Goal: Task Accomplishment & Management: Manage account settings

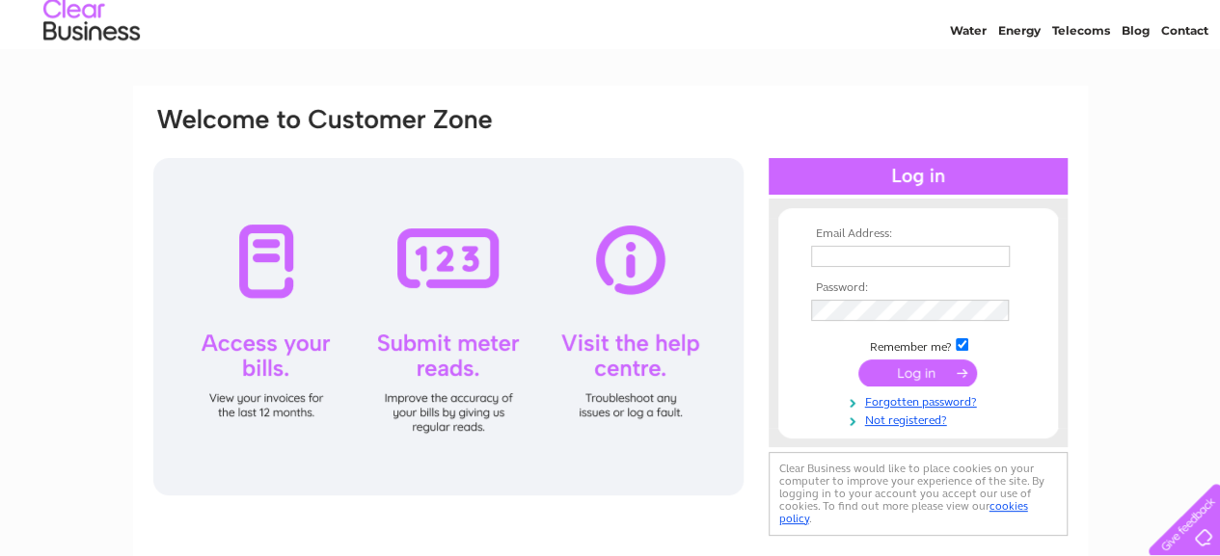
scroll to position [61, 0]
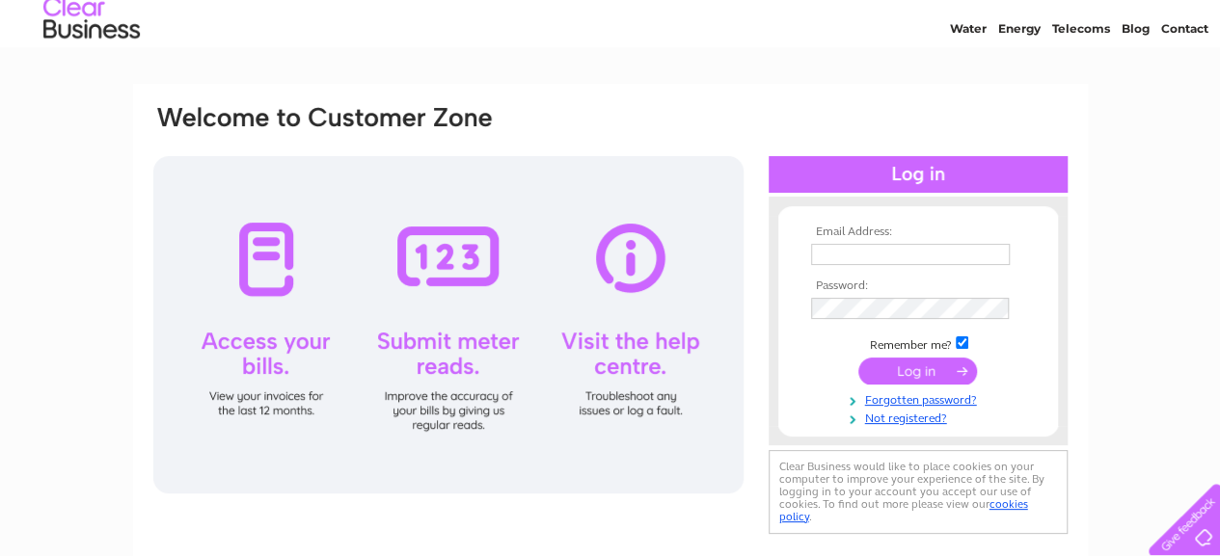
type input "sorrel@transitionstirling.org.uk"
click at [910, 366] on input "submit" at bounding box center [917, 371] width 119 height 27
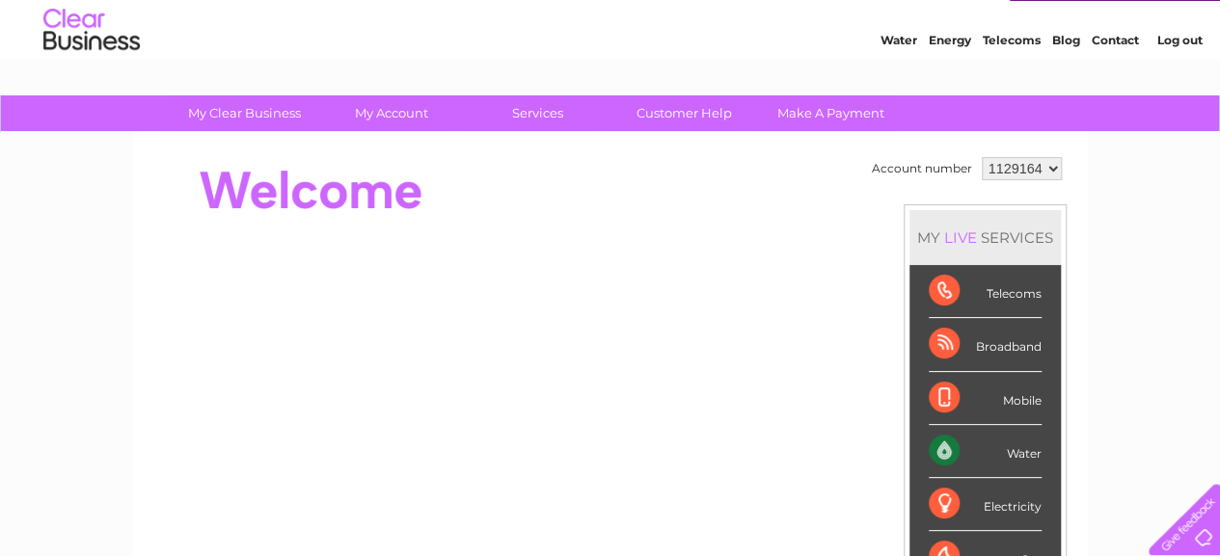
scroll to position [46, 0]
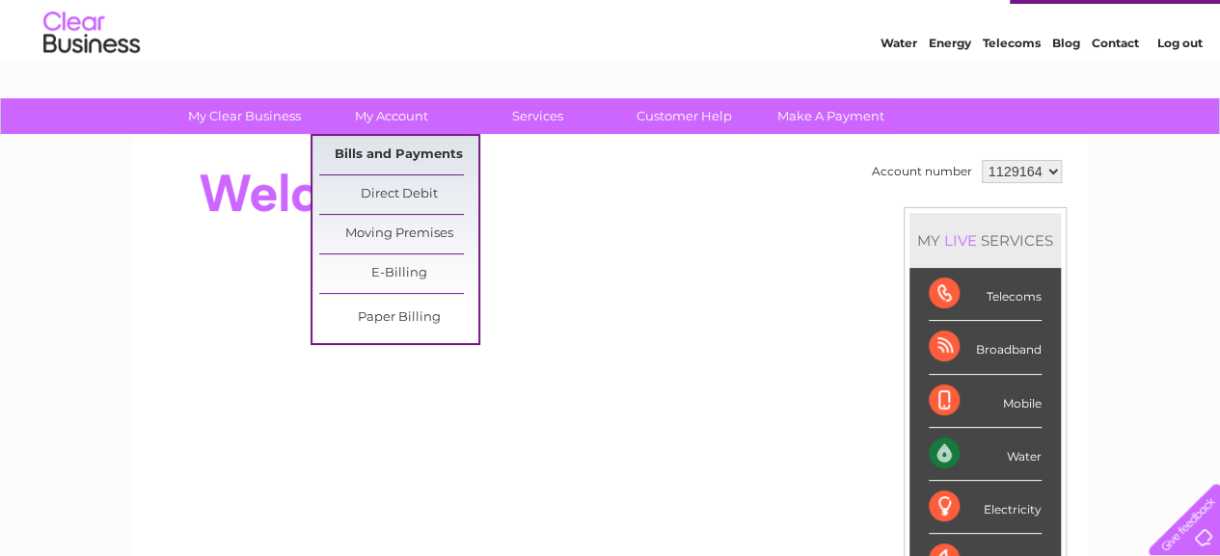
click at [397, 157] on link "Bills and Payments" at bounding box center [398, 155] width 159 height 39
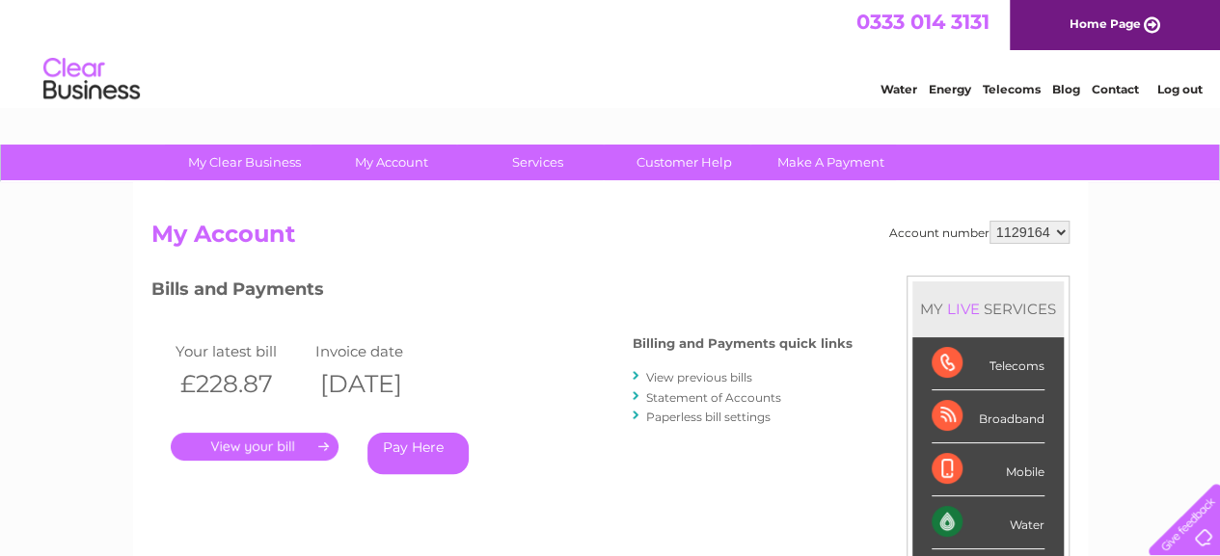
click at [1123, 92] on link "Contact" at bounding box center [1115, 89] width 47 height 14
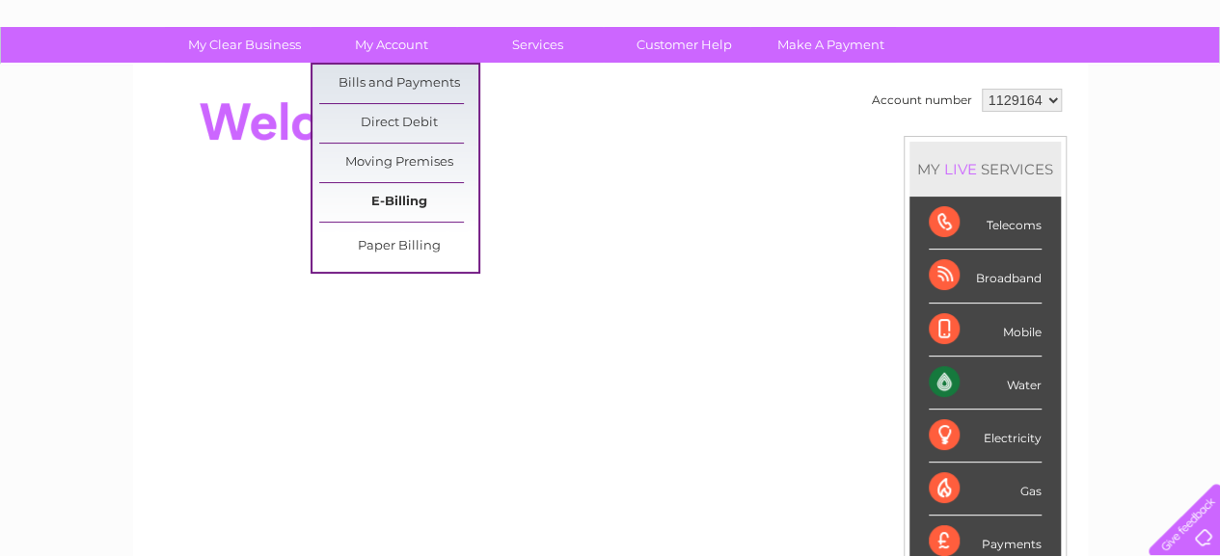
scroll to position [131, 0]
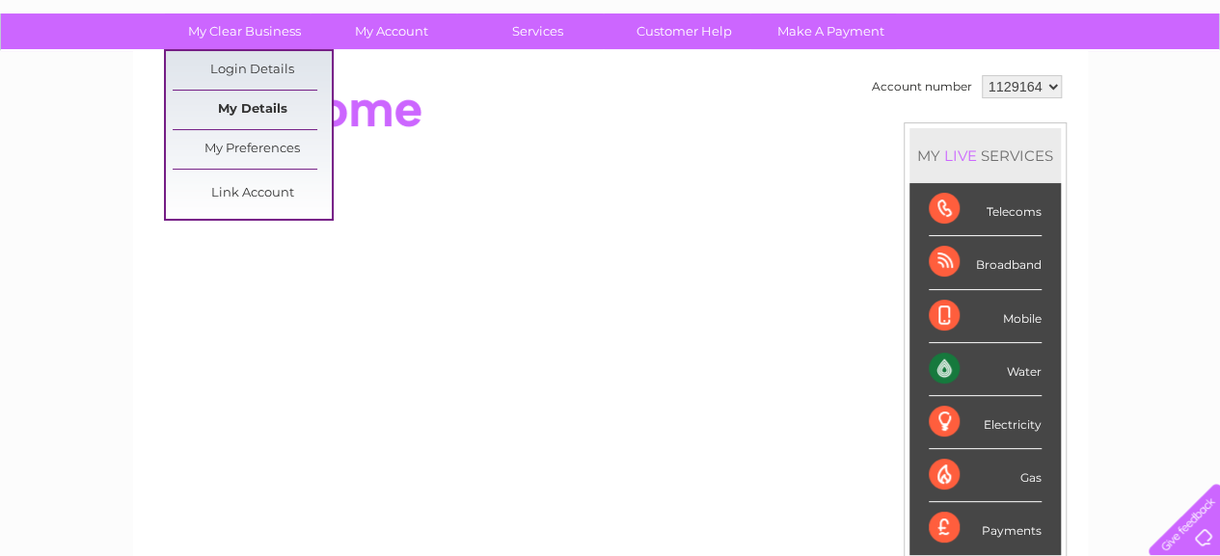
click at [265, 107] on link "My Details" at bounding box center [252, 110] width 159 height 39
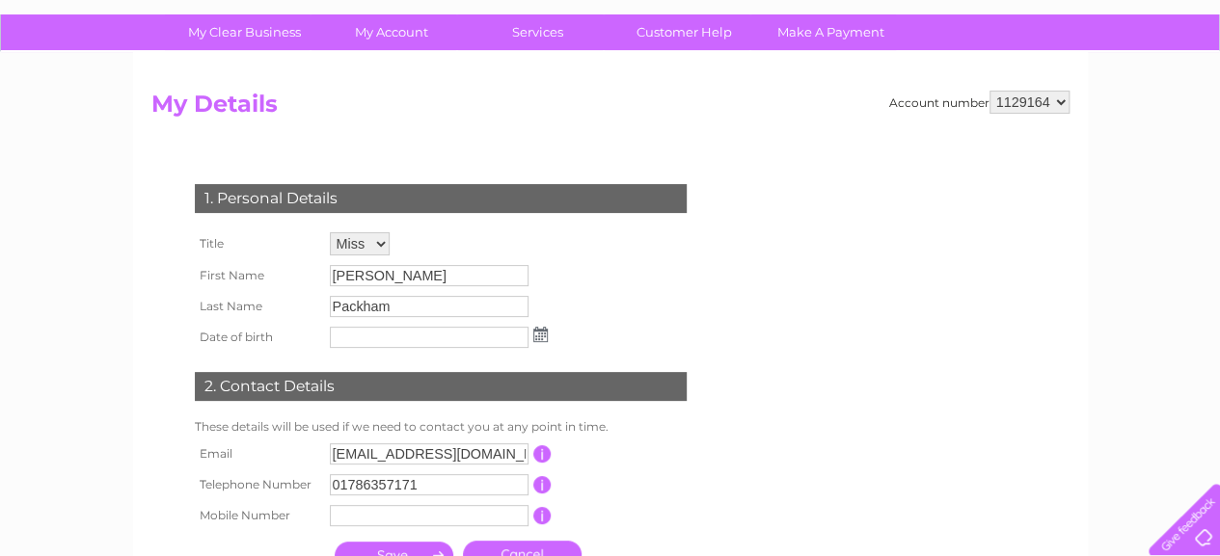
scroll to position [144, 0]
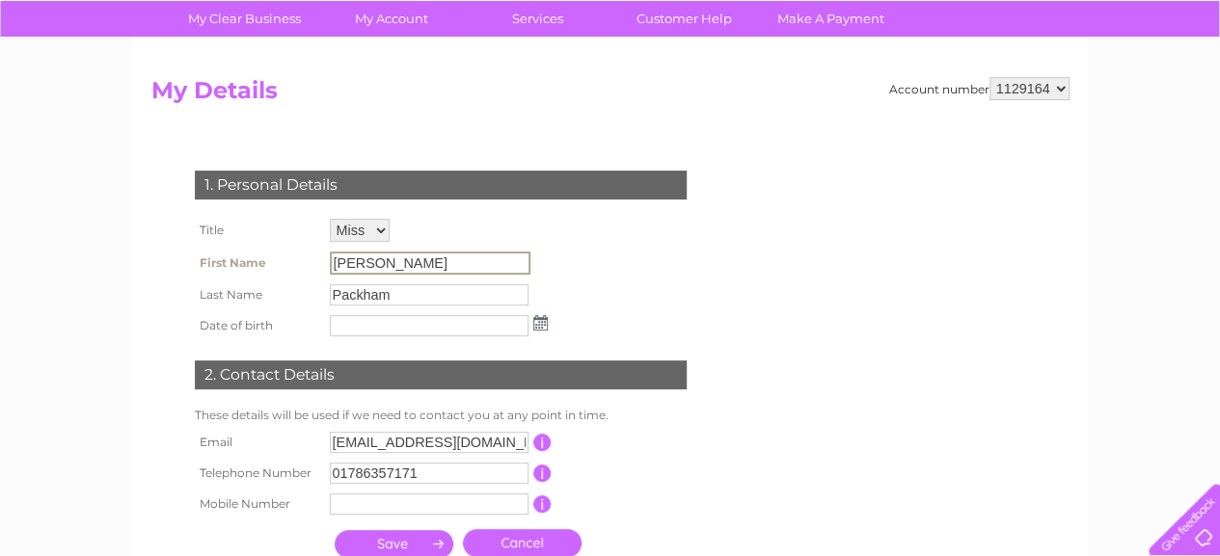
drag, startPoint x: 381, startPoint y: 261, endPoint x: 309, endPoint y: 268, distance: 72.6
click at [309, 268] on tr "First Name Sorrell" at bounding box center [371, 263] width 363 height 33
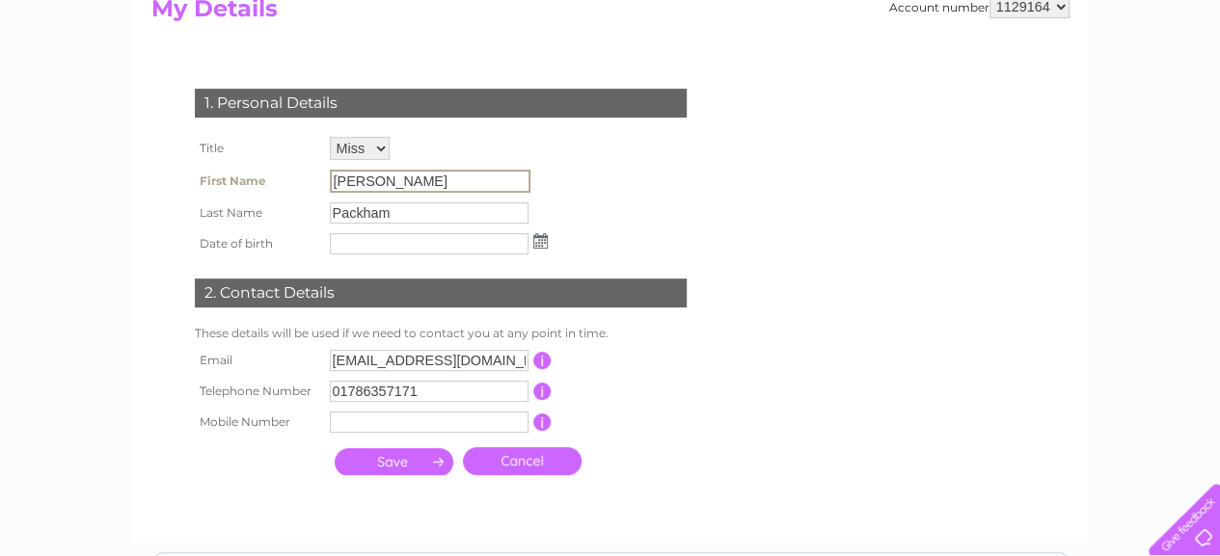
scroll to position [225, 0]
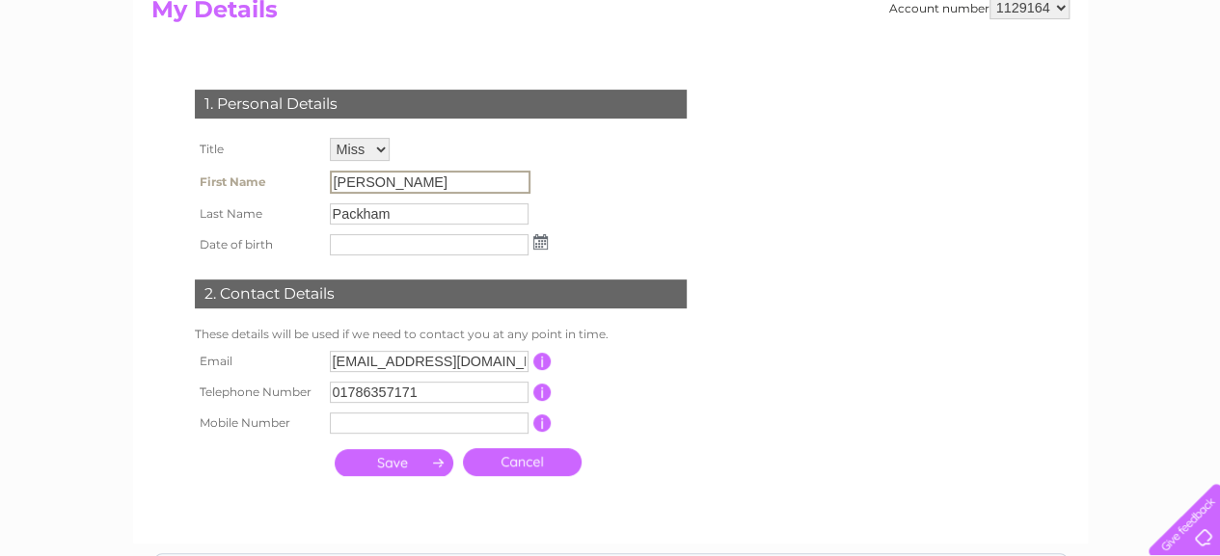
drag, startPoint x: 309, startPoint y: 268, endPoint x: 440, endPoint y: 398, distance: 184.8
click at [440, 398] on input "01786357171" at bounding box center [429, 392] width 199 height 21
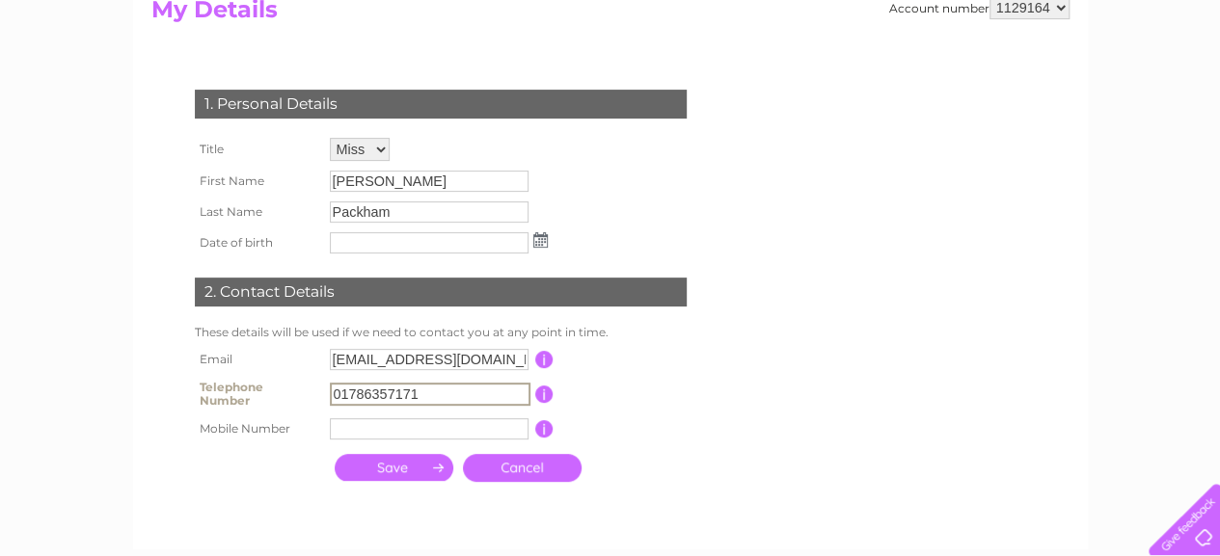
drag, startPoint x: 440, startPoint y: 398, endPoint x: 318, endPoint y: 390, distance: 121.8
click at [318, 390] on tr "Telephone Number 01786357171 This should be a valid landline telephone number s…" at bounding box center [449, 394] width 518 height 39
type input "07738350422"
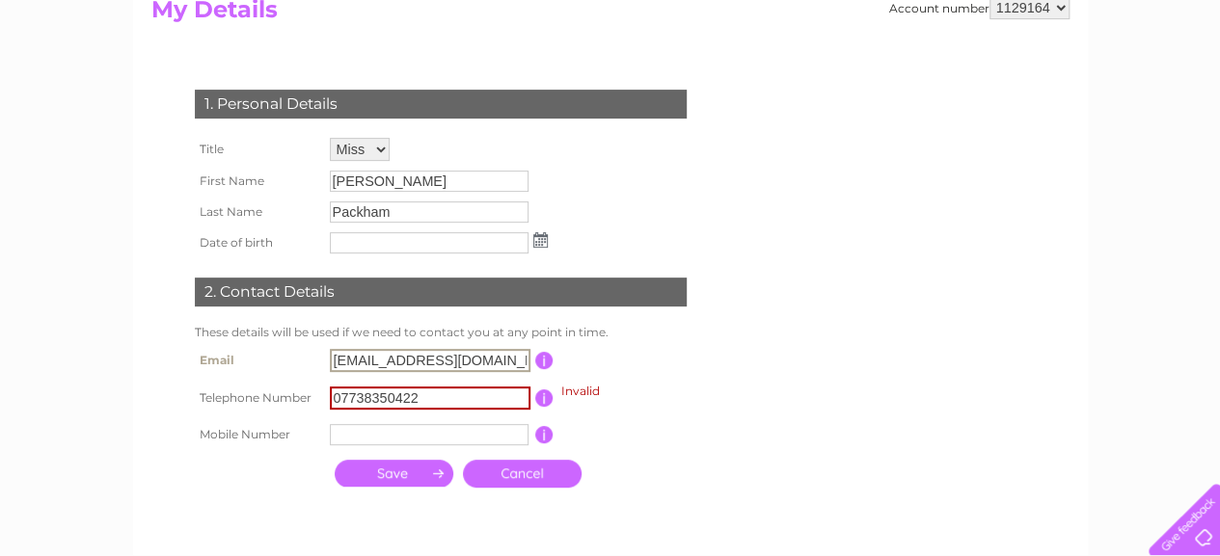
drag, startPoint x: 366, startPoint y: 361, endPoint x: 310, endPoint y: 364, distance: 57.0
click at [310, 364] on tr "Email board@transitionstirling.org.uk This should be a valid email address" at bounding box center [449, 360] width 518 height 33
type input "kate@transitionstirling.org.uk"
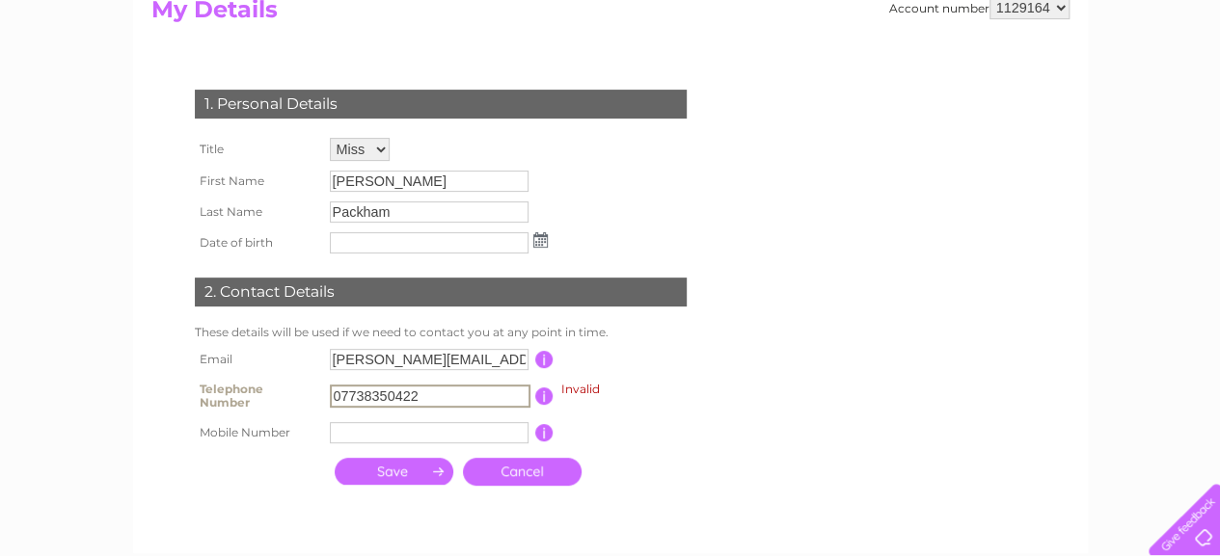
drag, startPoint x: 340, startPoint y: 398, endPoint x: 312, endPoint y: 398, distance: 28.0
click at [312, 398] on tr "Telephone Number 07738350422 Invalid This should be a valid landline telephone …" at bounding box center [449, 396] width 518 height 42
click at [539, 400] on input "button" at bounding box center [544, 396] width 18 height 17
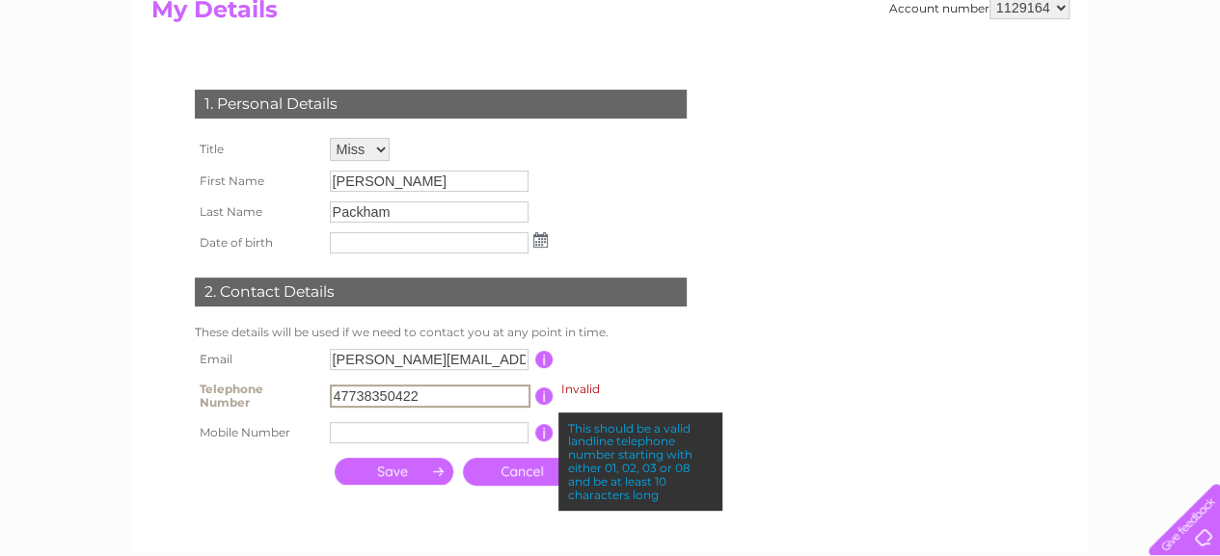
drag, startPoint x: 435, startPoint y: 397, endPoint x: 273, endPoint y: 408, distance: 162.4
click at [273, 408] on tr "Telephone Number 47738350422 Invalid This should be a valid landline telephone …" at bounding box center [449, 396] width 518 height 42
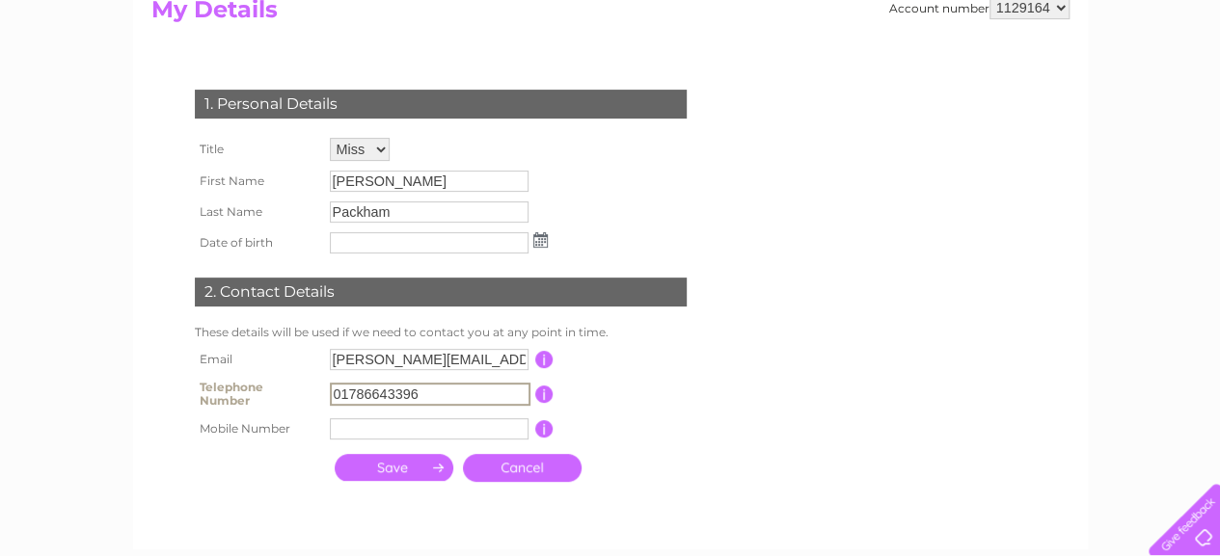
type input "01786643396"
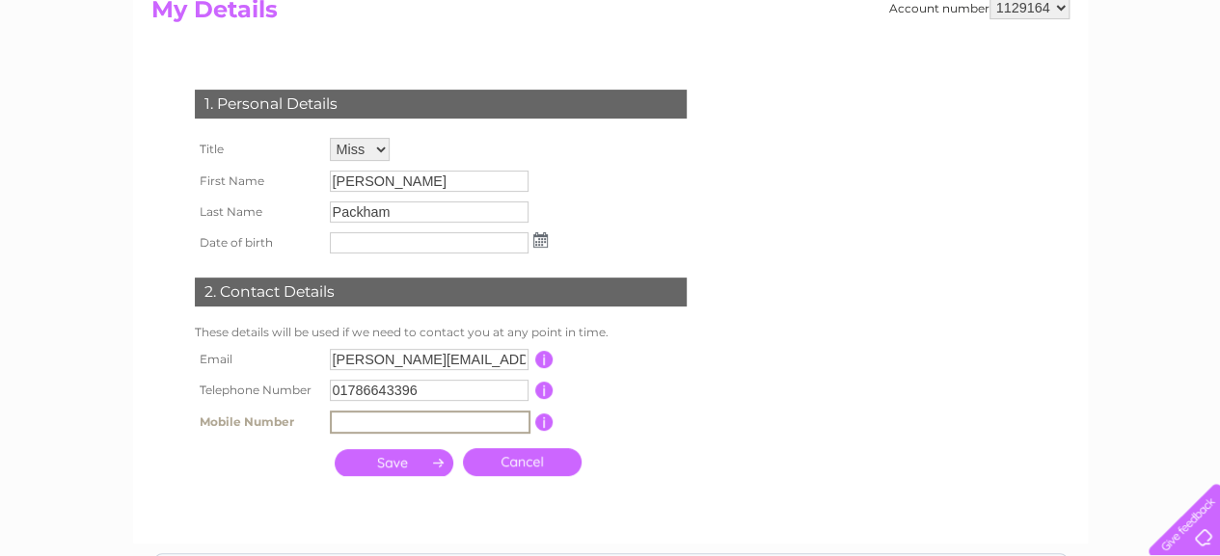
click at [400, 431] on input "text" at bounding box center [430, 422] width 201 height 23
type input "07738350422"
click at [397, 468] on input "submit" at bounding box center [394, 460] width 119 height 27
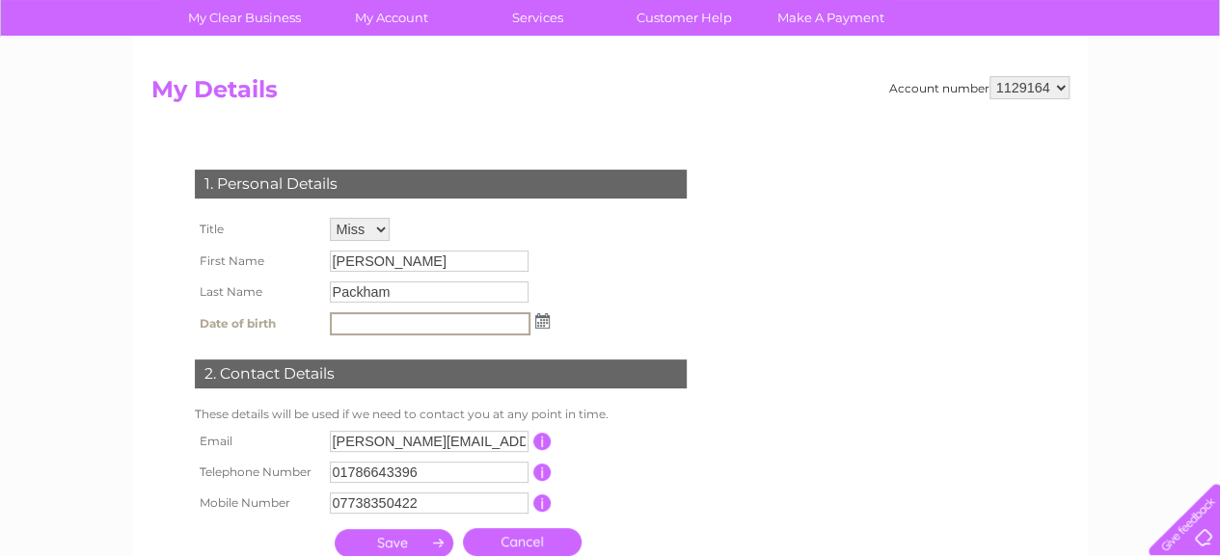
scroll to position [127, 0]
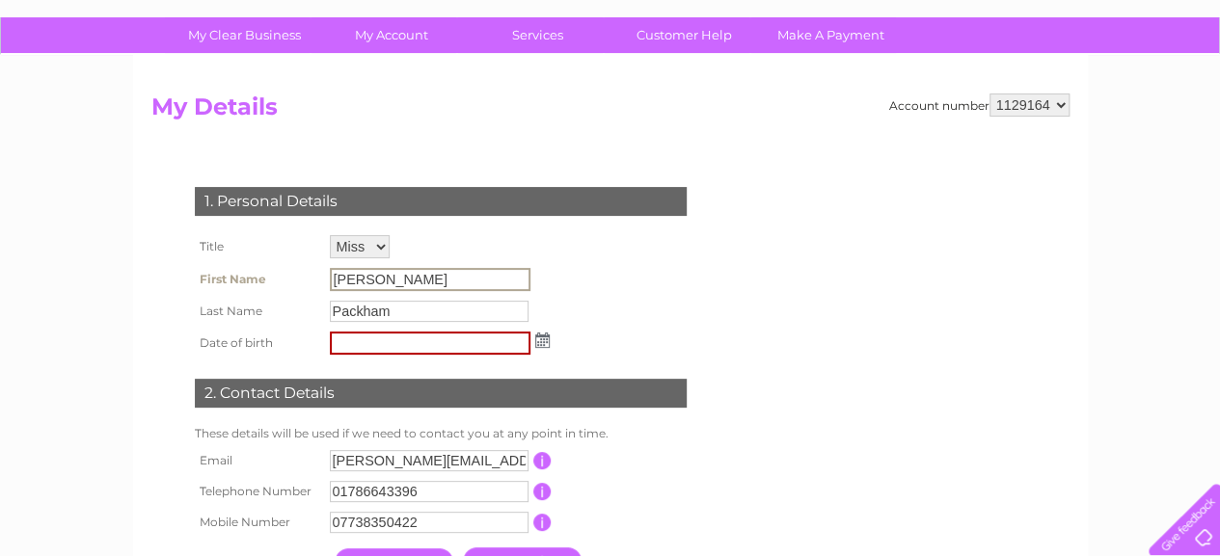
click at [385, 275] on input "Sorrell" at bounding box center [430, 279] width 201 height 23
drag, startPoint x: 385, startPoint y: 275, endPoint x: 303, endPoint y: 277, distance: 82.0
click at [303, 277] on tr "First Name Sorrell" at bounding box center [372, 279] width 365 height 33
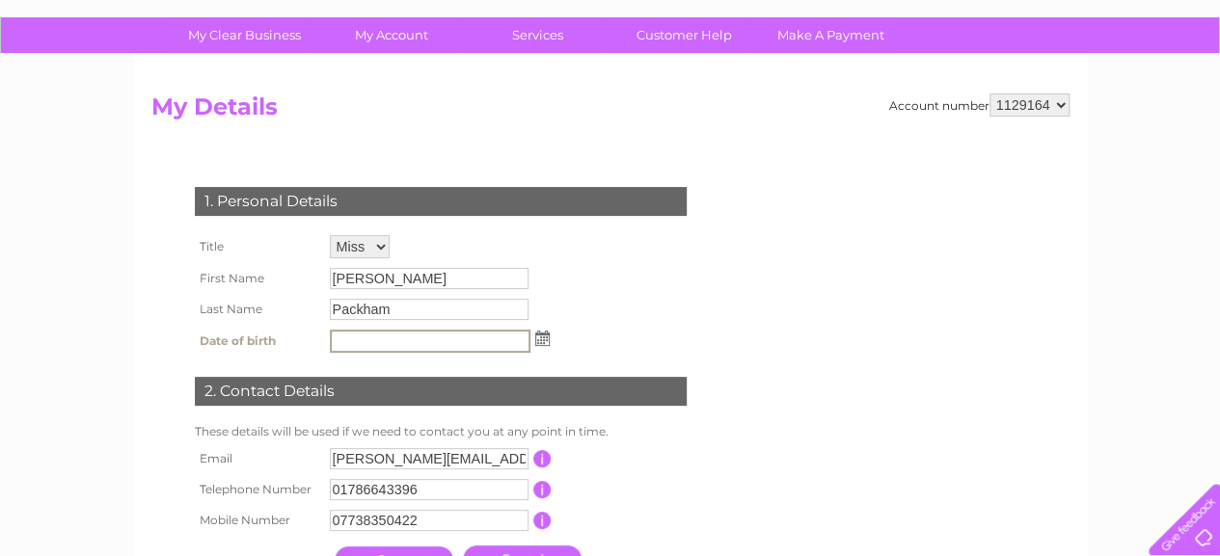
drag, startPoint x: 303, startPoint y: 277, endPoint x: 394, endPoint y: 340, distance: 111.6
click at [394, 340] on input "text" at bounding box center [430, 341] width 201 height 23
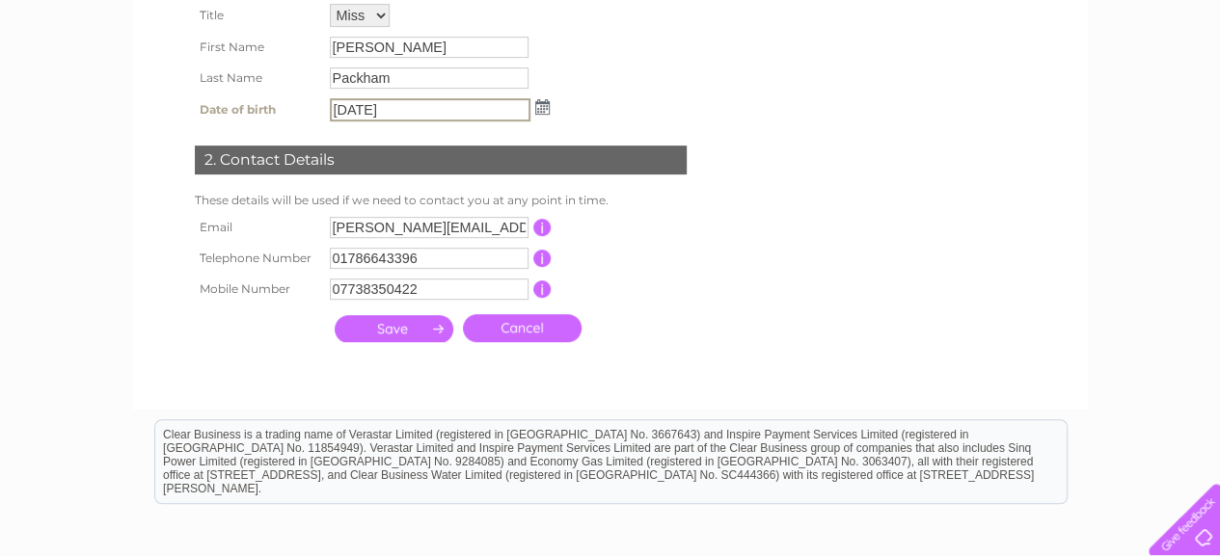
scroll to position [365, 0]
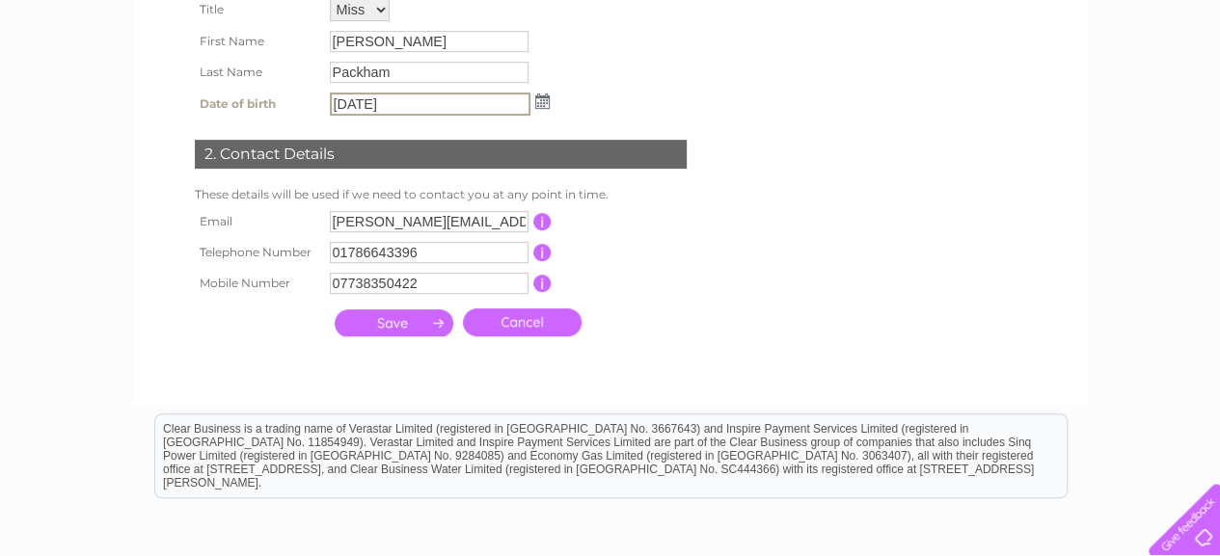
type input "14/11/1964"
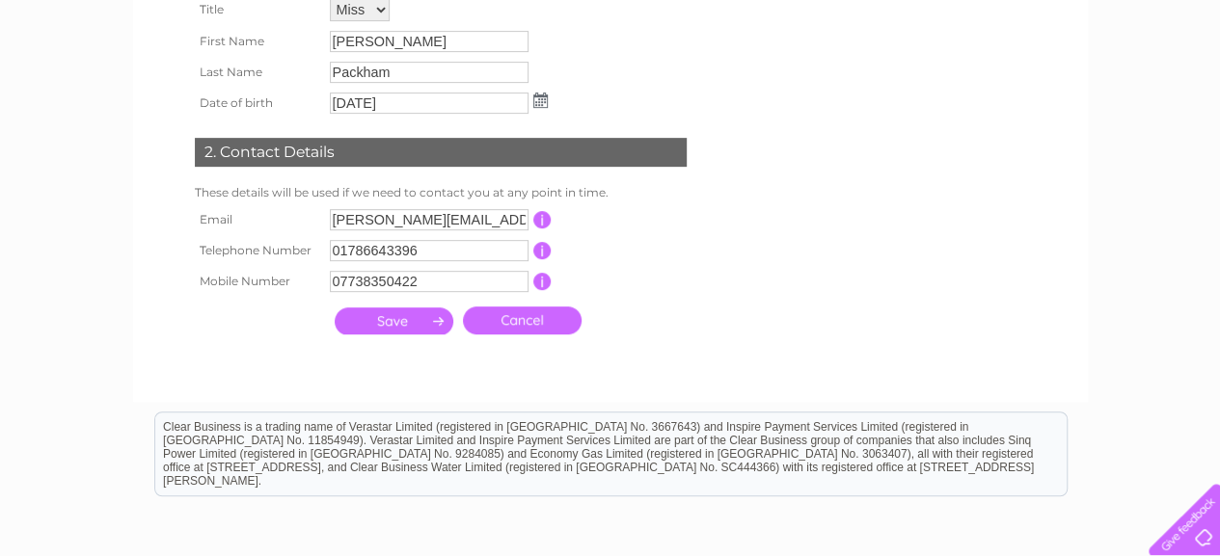
click at [387, 326] on input "submit" at bounding box center [394, 321] width 119 height 27
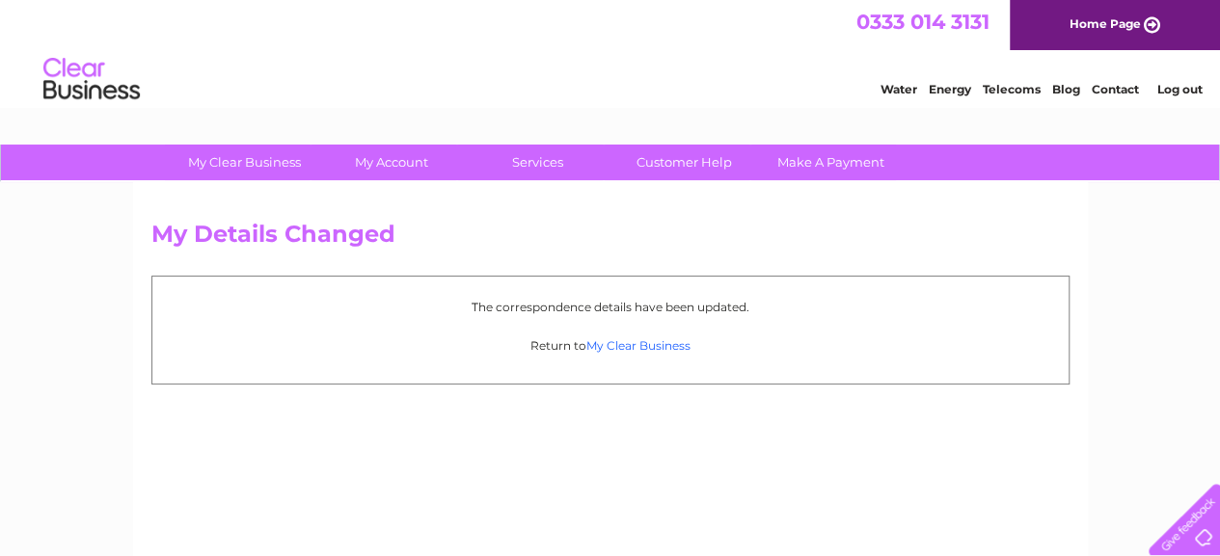
click at [665, 344] on link "My Clear Business" at bounding box center [638, 346] width 104 height 14
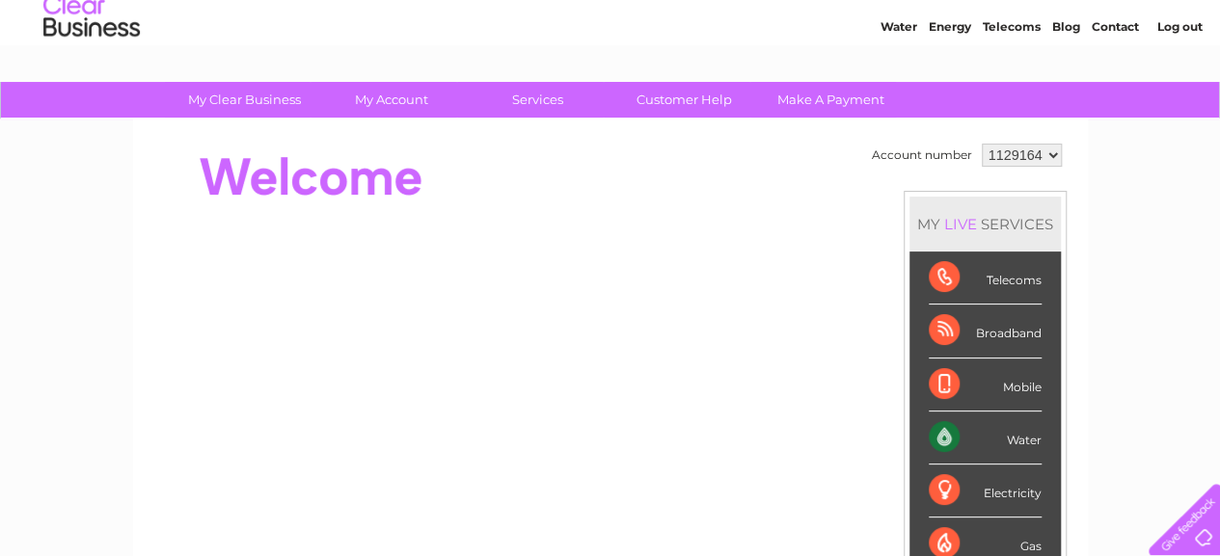
scroll to position [62, 0]
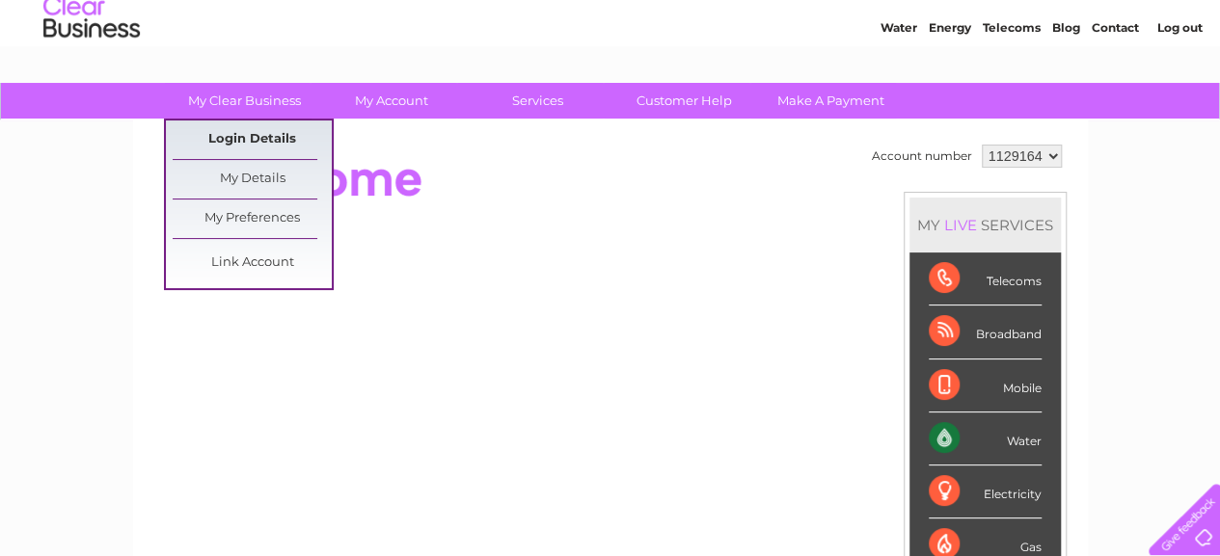
click at [239, 141] on link "Login Details" at bounding box center [252, 140] width 159 height 39
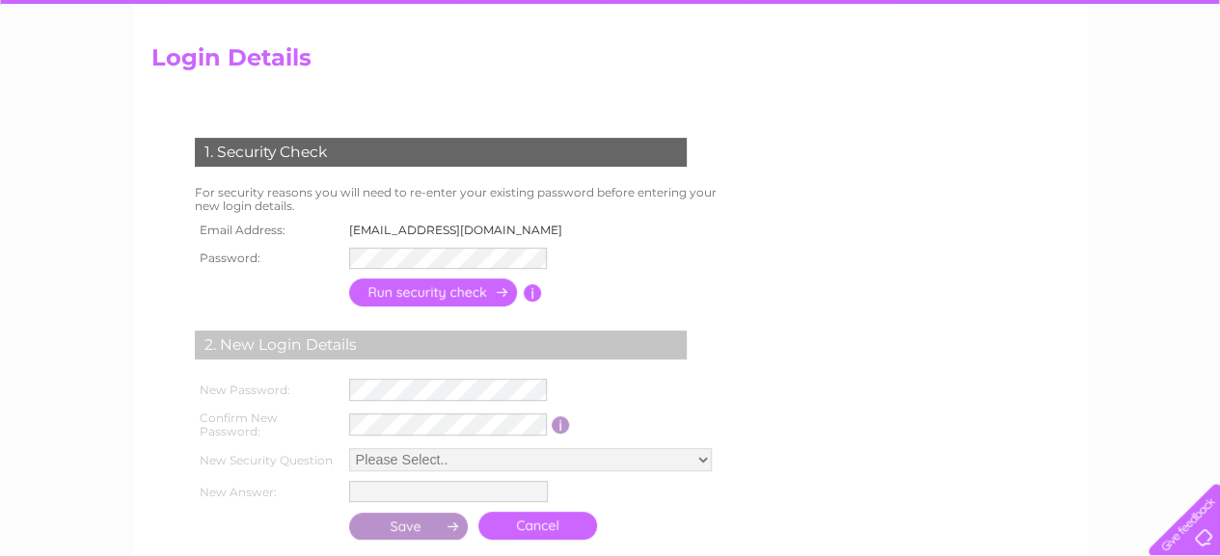
scroll to position [177, 0]
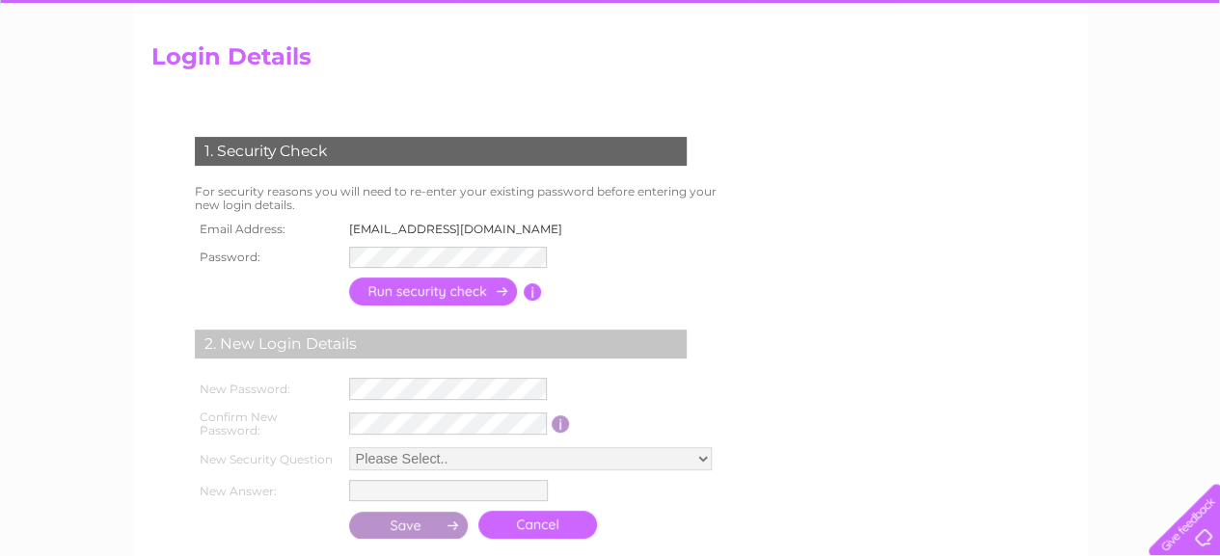
click at [434, 295] on input "button" at bounding box center [434, 292] width 170 height 28
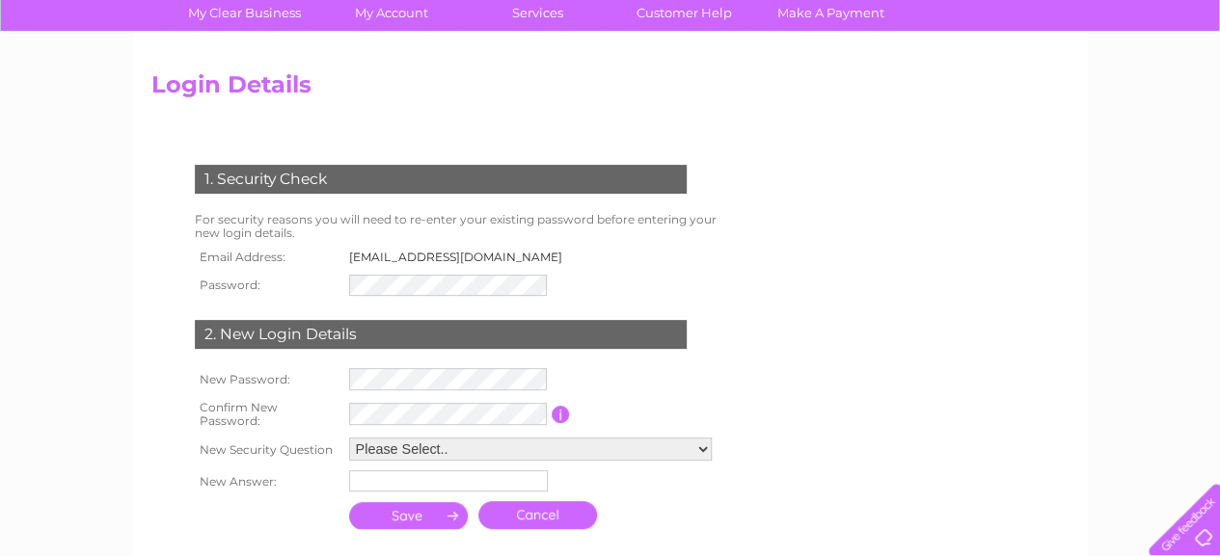
scroll to position [149, 0]
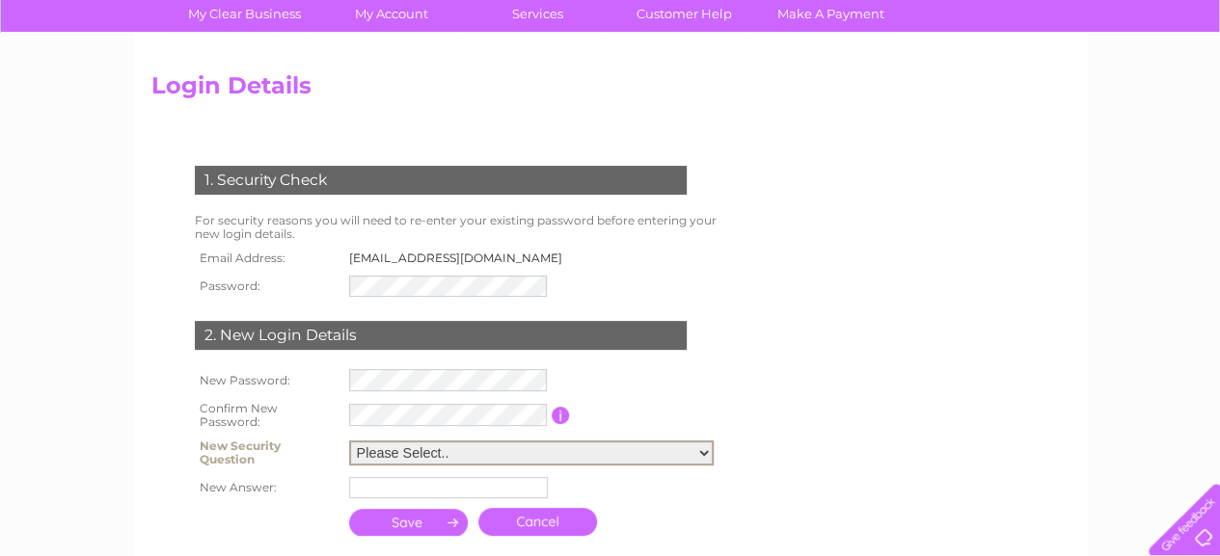
click at [411, 452] on select "Please Select.. In what town or city was your first job? In what town or city d…" at bounding box center [531, 453] width 365 height 25
select select "1"
click at [349, 441] on select "Please Select.. In what town or city was your first job? In what town or city d…" at bounding box center [531, 453] width 365 height 25
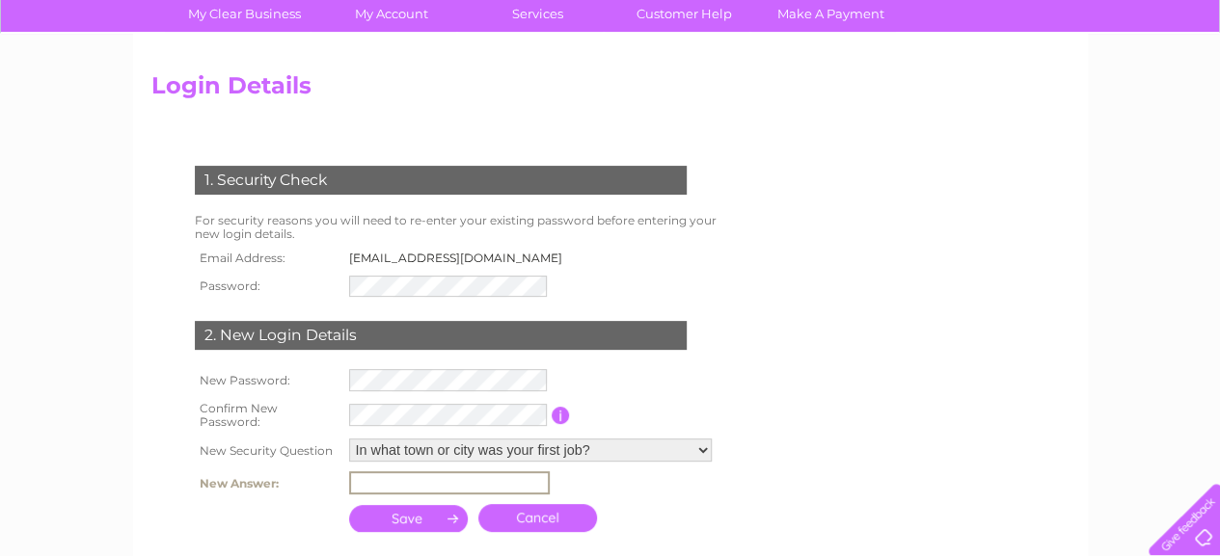
click at [416, 486] on input "text" at bounding box center [449, 483] width 201 height 23
type input "Stirling"
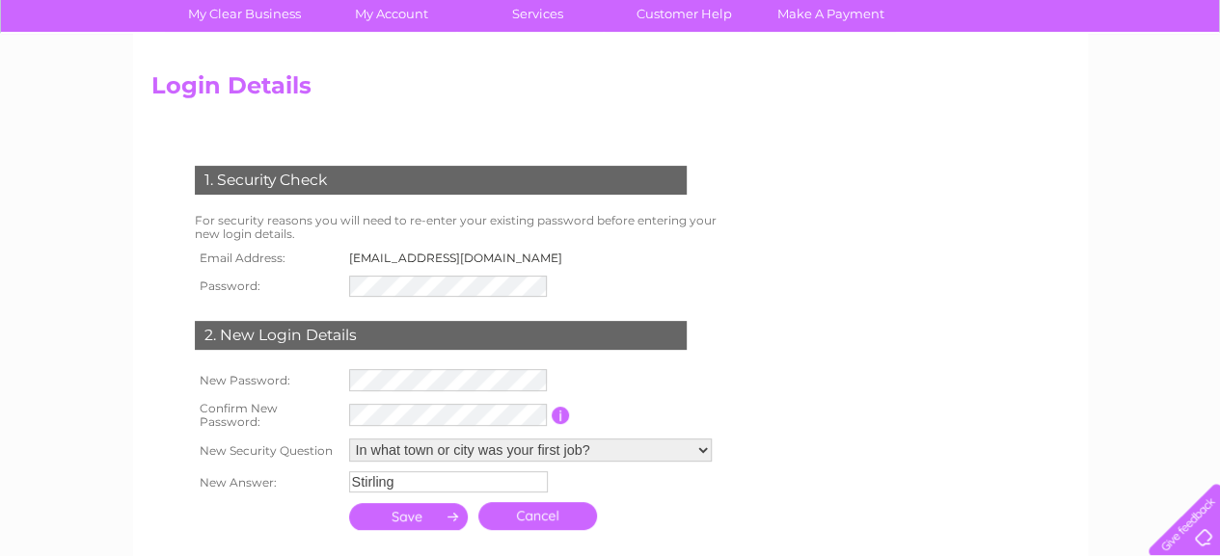
click at [413, 522] on input "submit" at bounding box center [409, 516] width 120 height 27
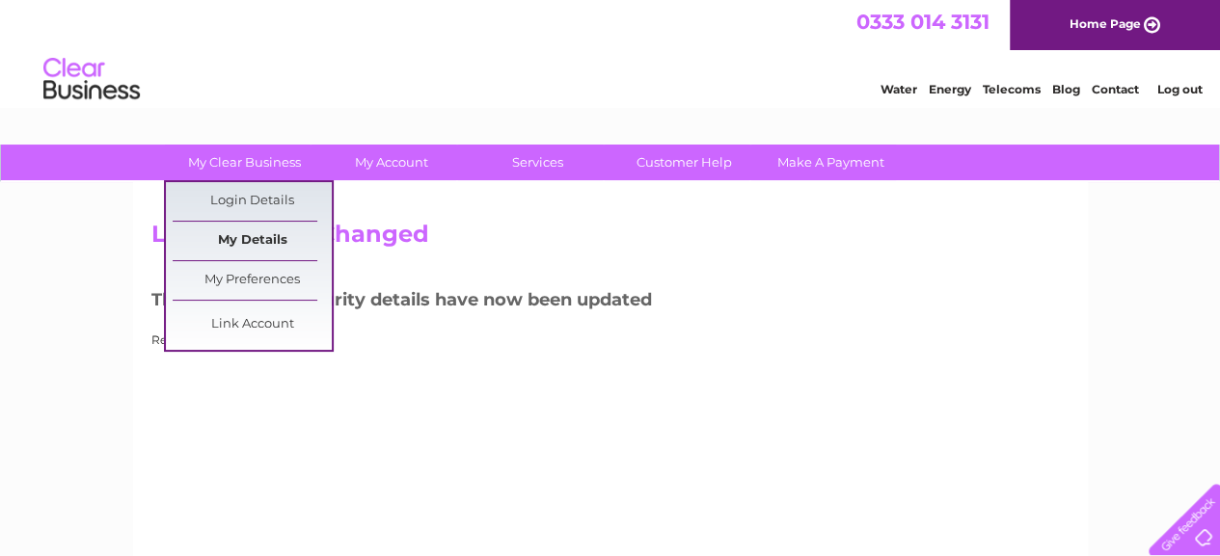
click at [241, 248] on link "My Details" at bounding box center [252, 241] width 159 height 39
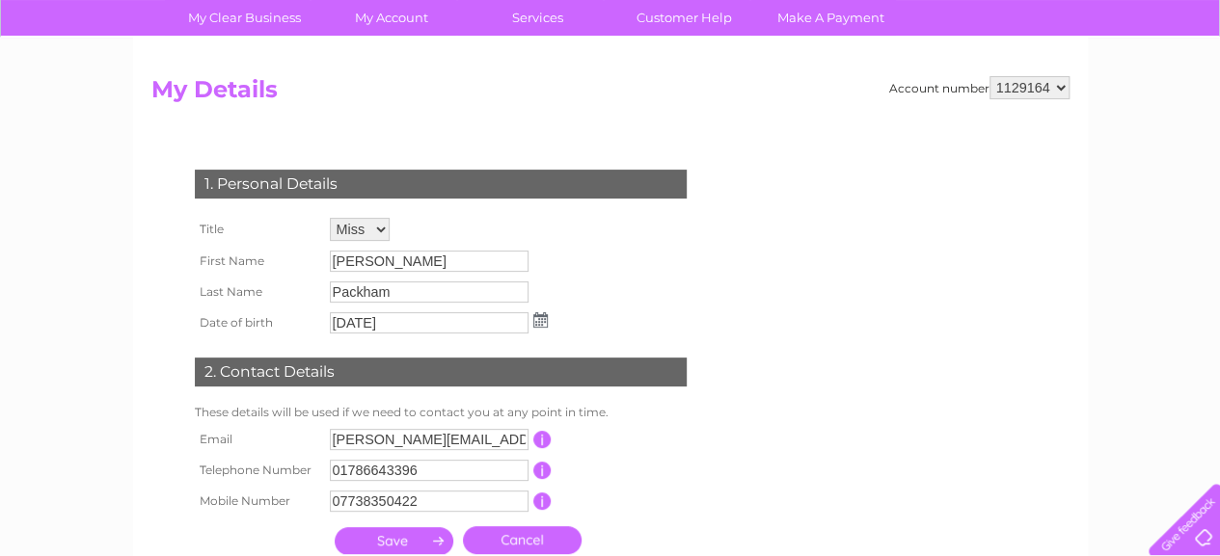
scroll to position [149, 0]
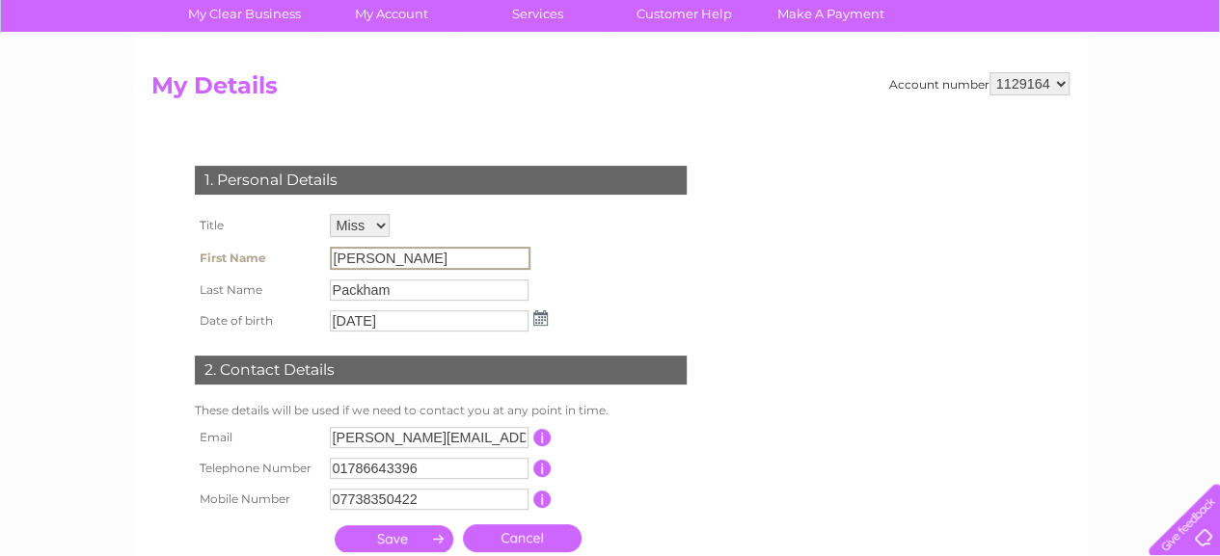
click at [382, 261] on input "[PERSON_NAME]" at bounding box center [430, 258] width 201 height 23
drag, startPoint x: 334, startPoint y: 258, endPoint x: 399, endPoint y: 255, distance: 65.6
click at [399, 255] on input "[PERSON_NAME]" at bounding box center [430, 258] width 201 height 23
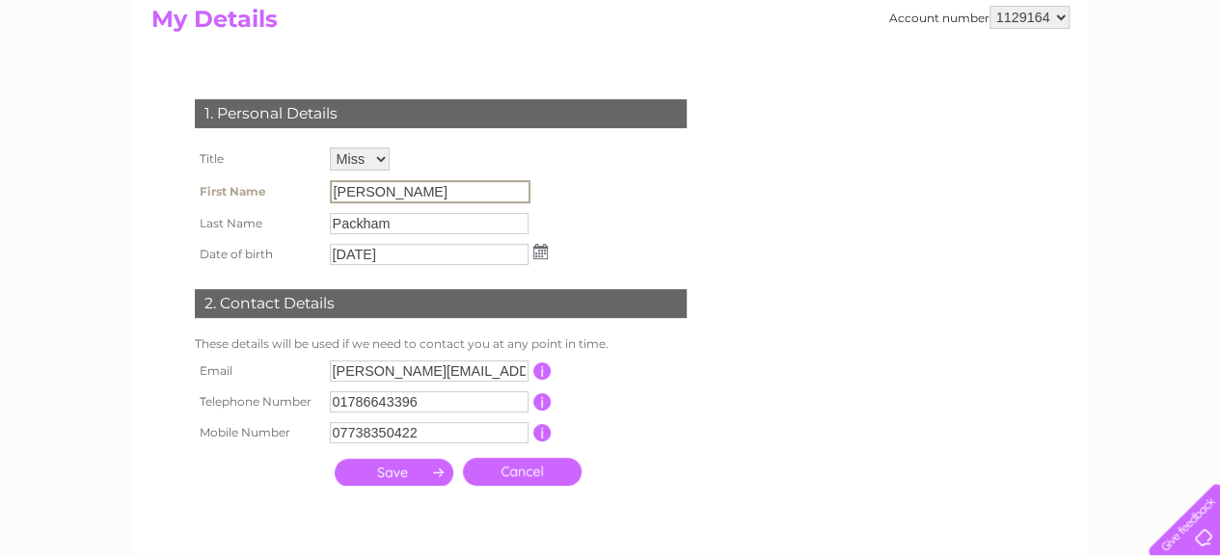
scroll to position [0, 0]
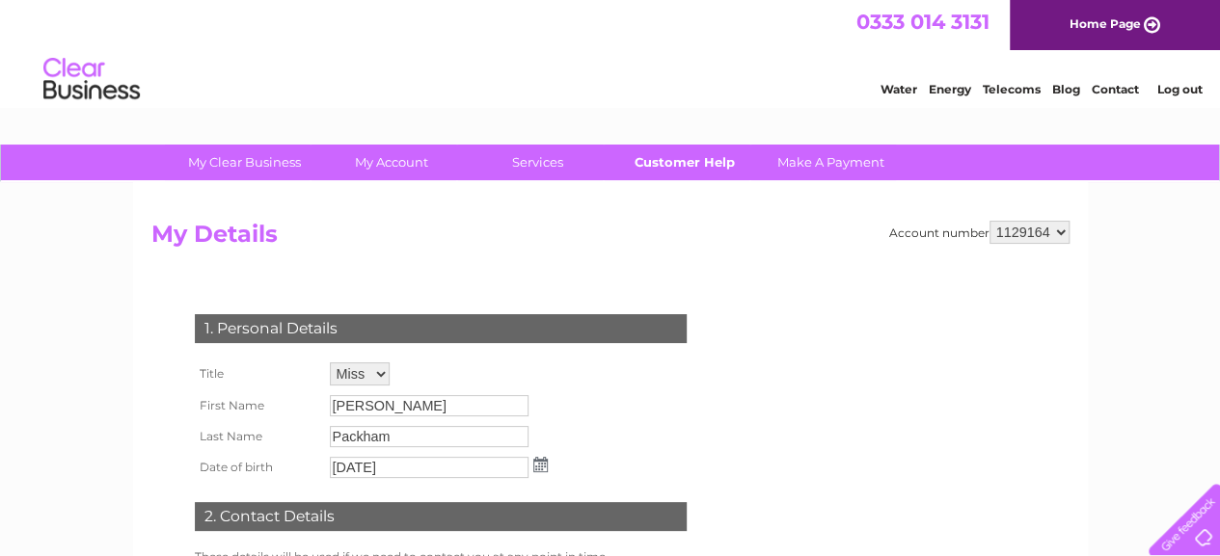
click at [685, 163] on link "Customer Help" at bounding box center [684, 163] width 159 height 36
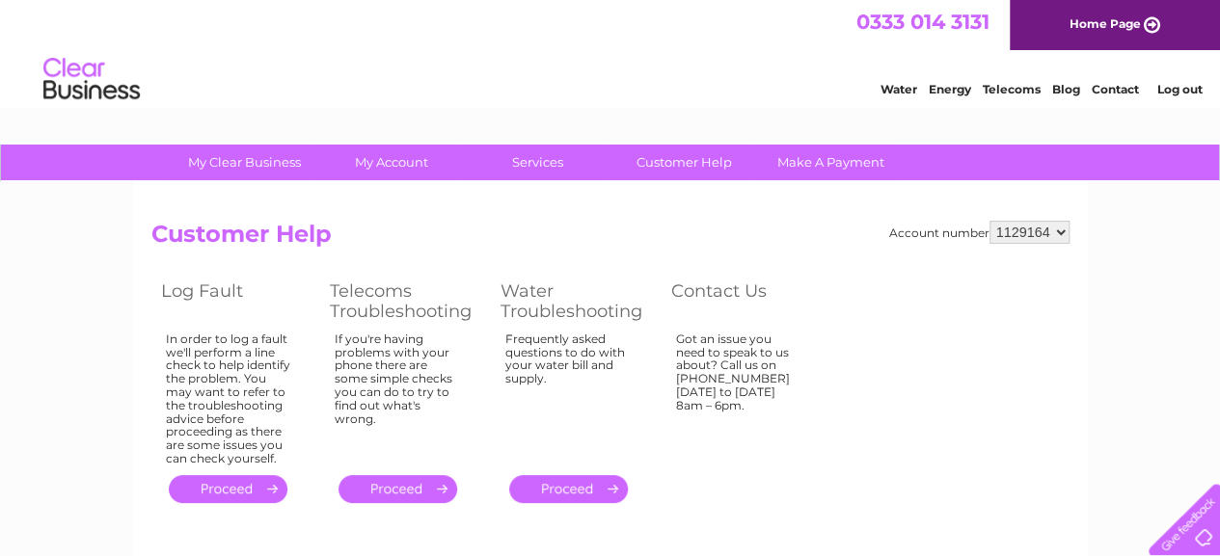
click at [899, 86] on link "Water" at bounding box center [899, 89] width 37 height 14
